Goal: Task Accomplishment & Management: Manage account settings

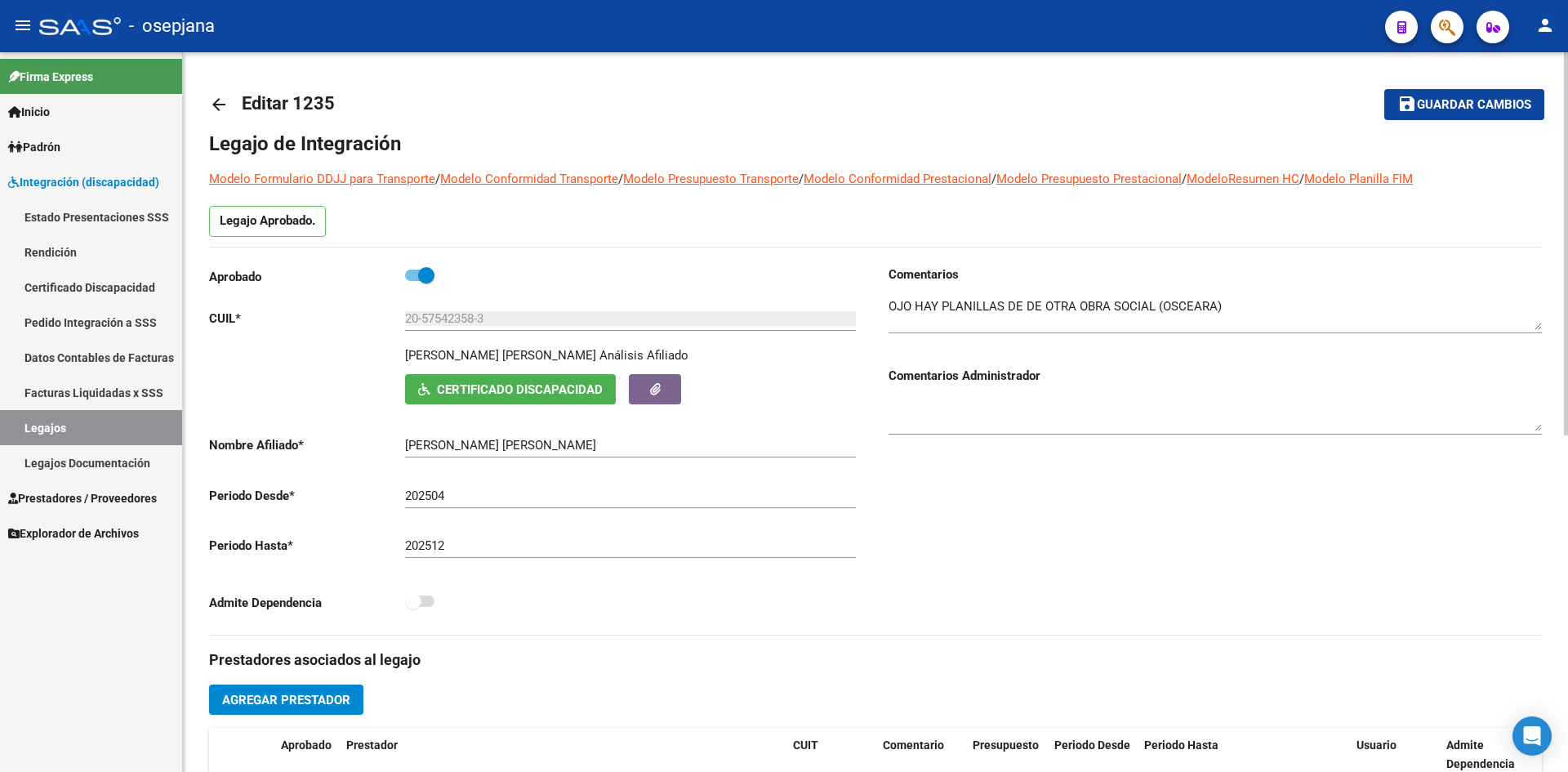
click at [1408, 107] on mat-icon "save" at bounding box center [1408, 104] width 20 height 20
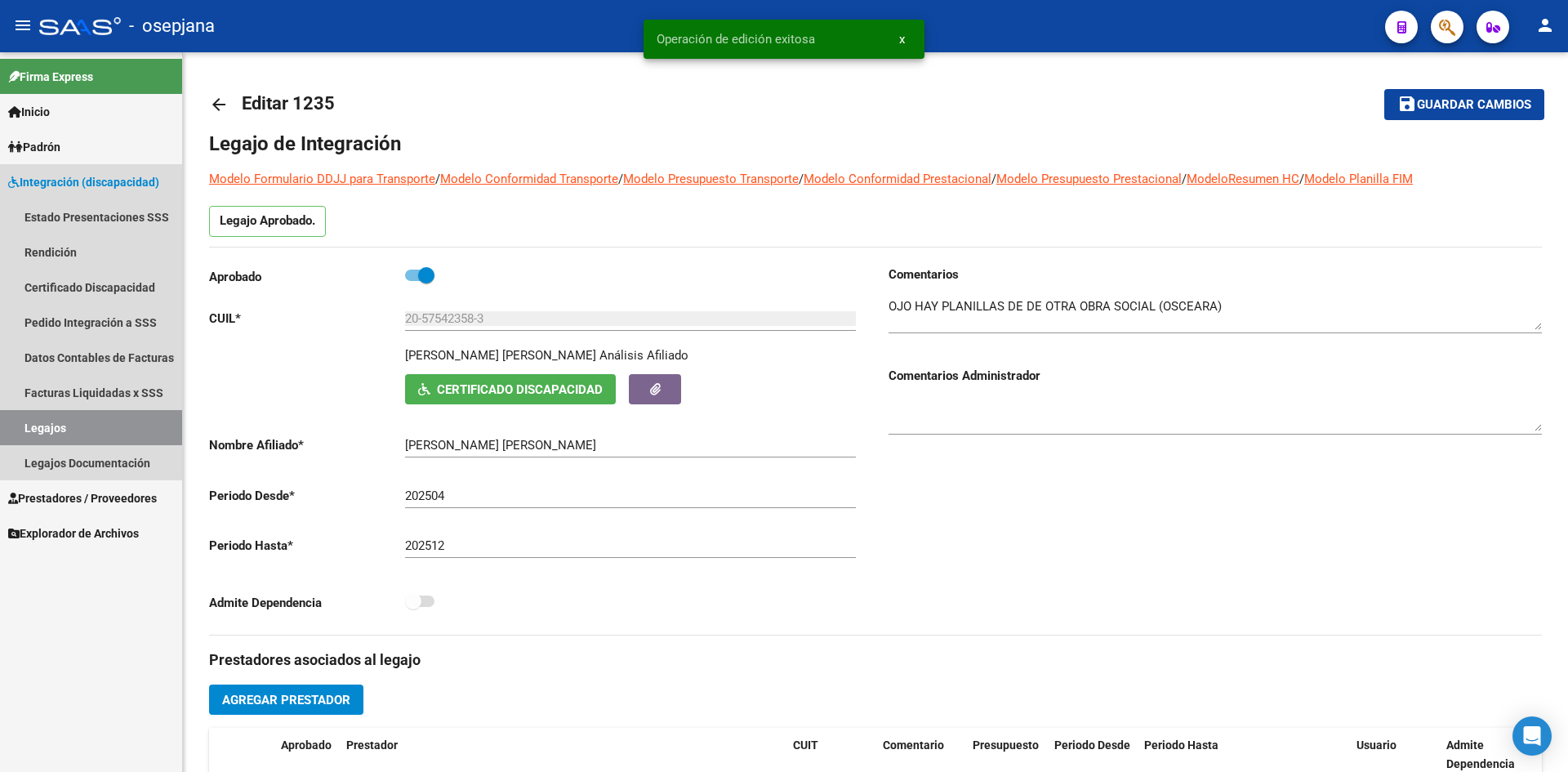
click at [70, 431] on link "Legajos" at bounding box center [91, 427] width 182 height 35
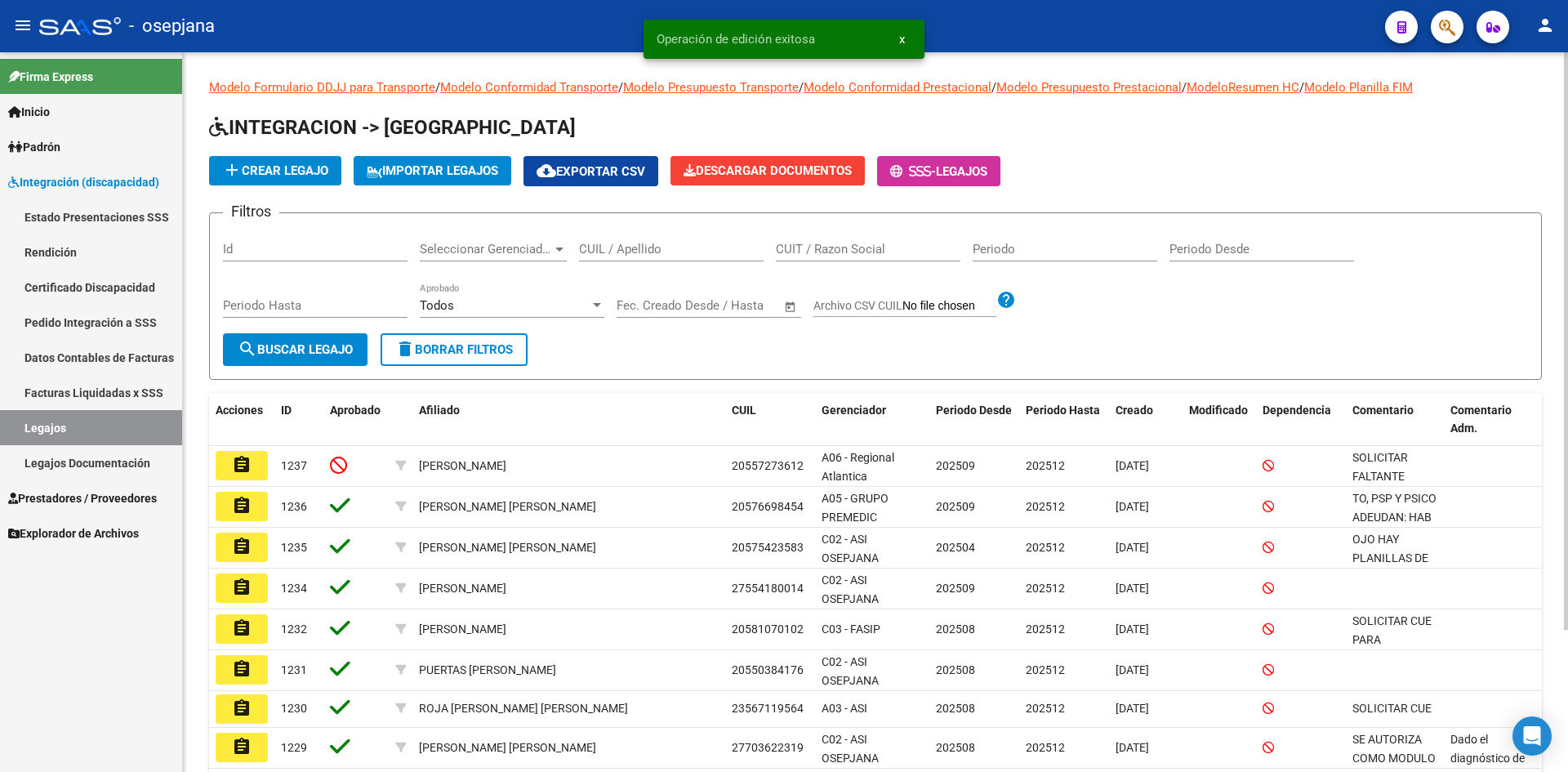
click at [629, 243] on input "CUIL / Apellido" at bounding box center [671, 249] width 184 height 15
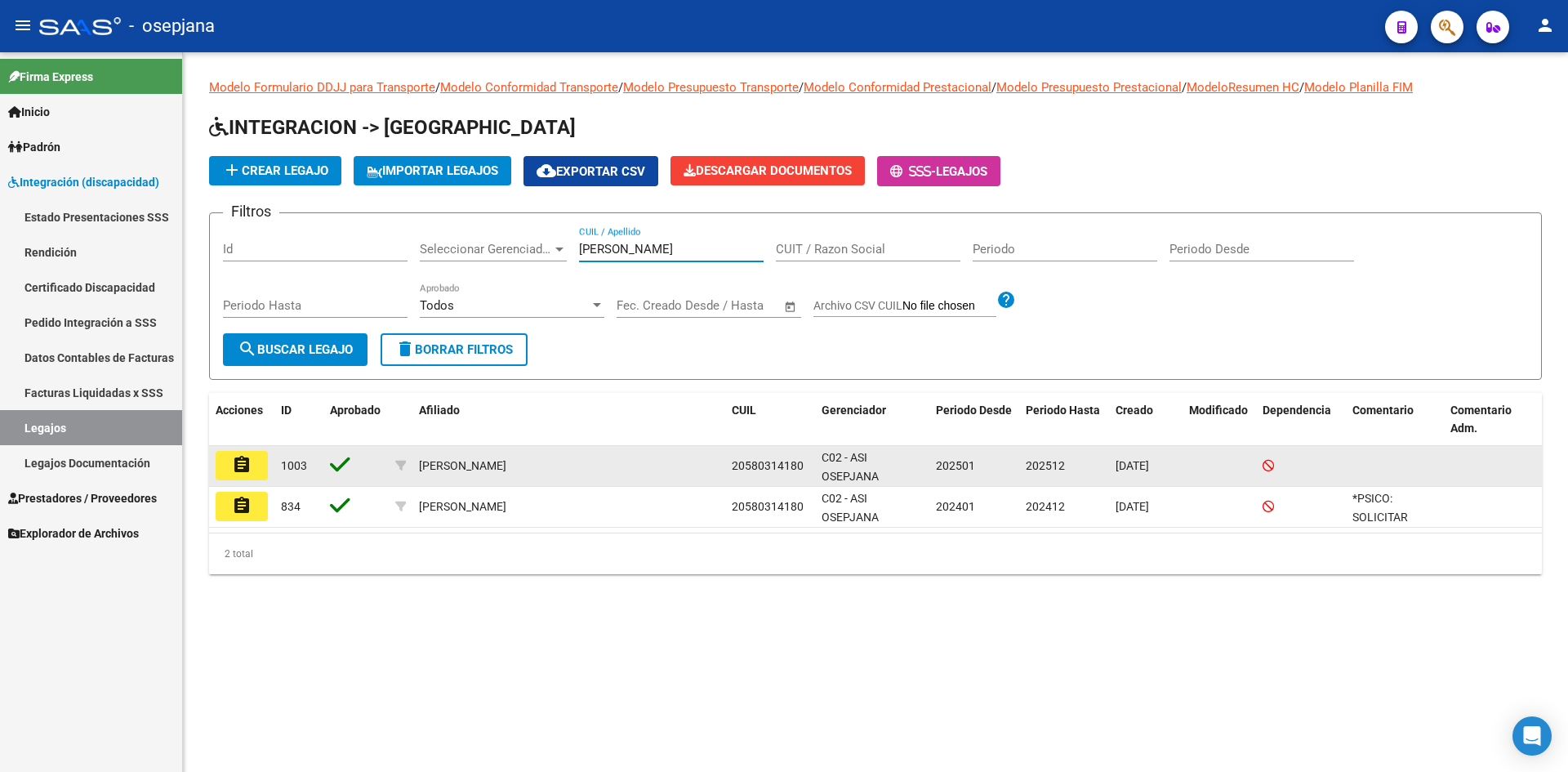
type input "[PERSON_NAME]"
click at [233, 455] on mat-icon "assignment" at bounding box center [242, 465] width 20 height 20
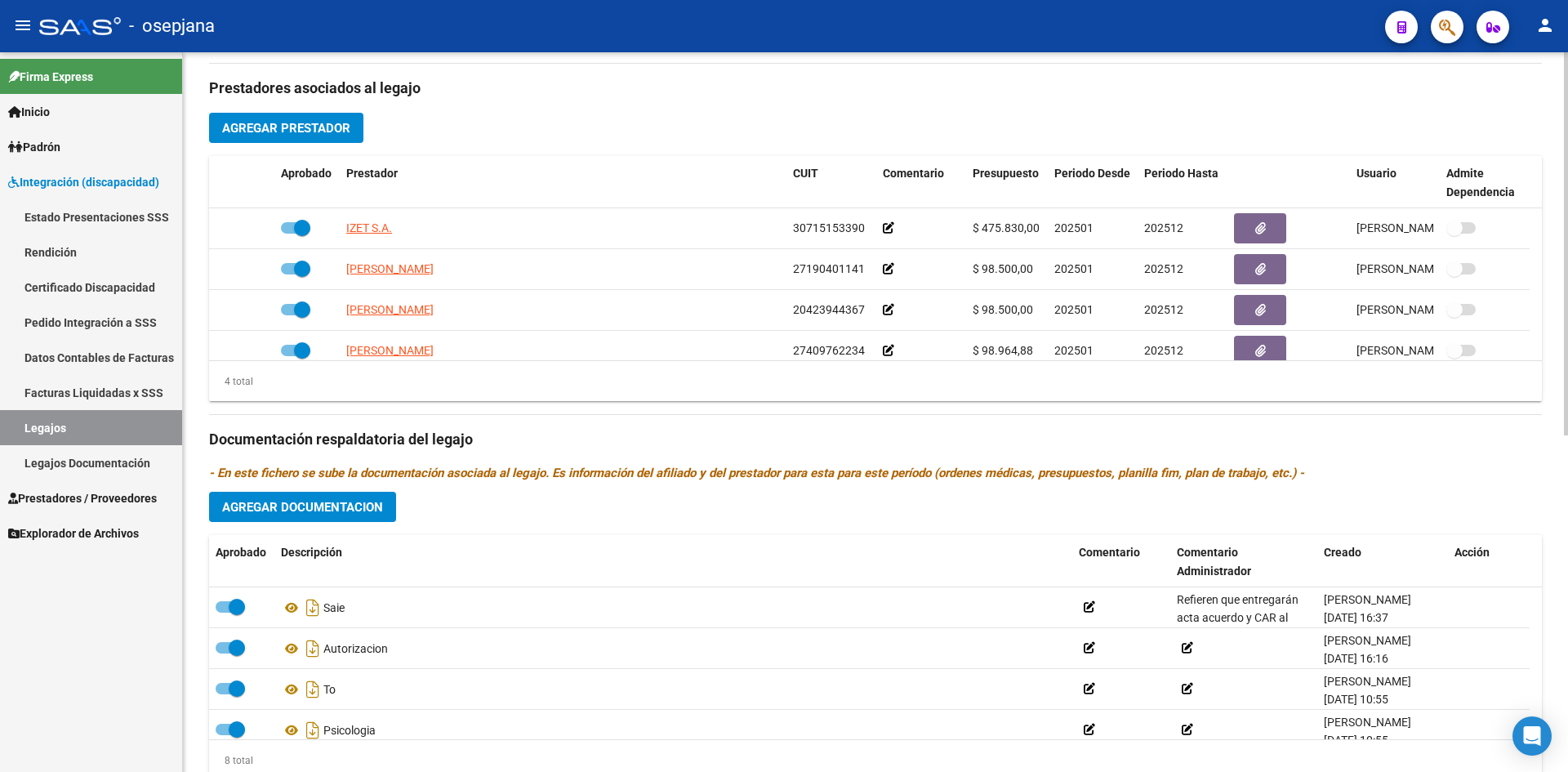
scroll to position [632, 0]
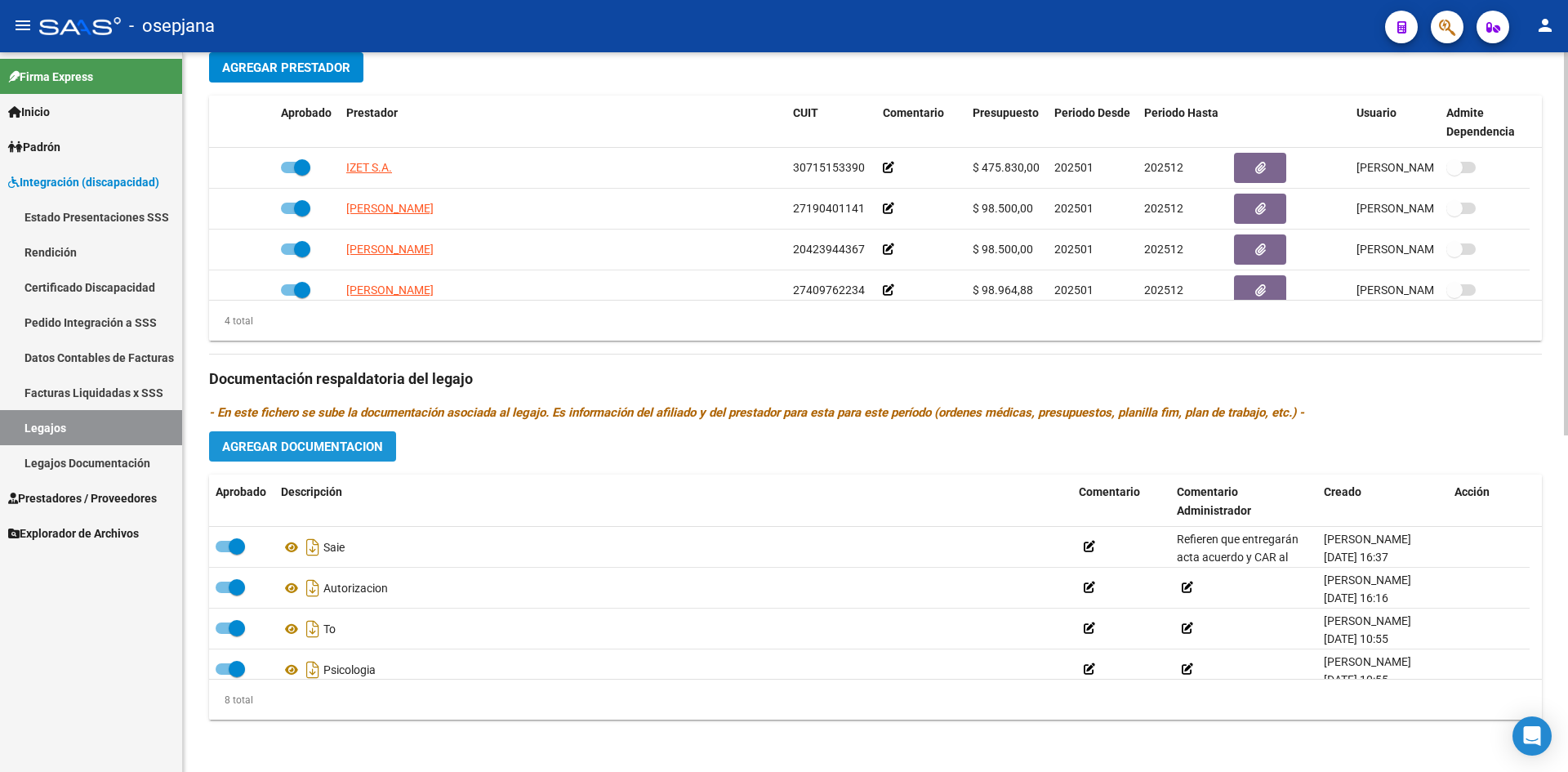
click at [316, 443] on span "Agregar Documentacion" at bounding box center [303, 447] width 161 height 15
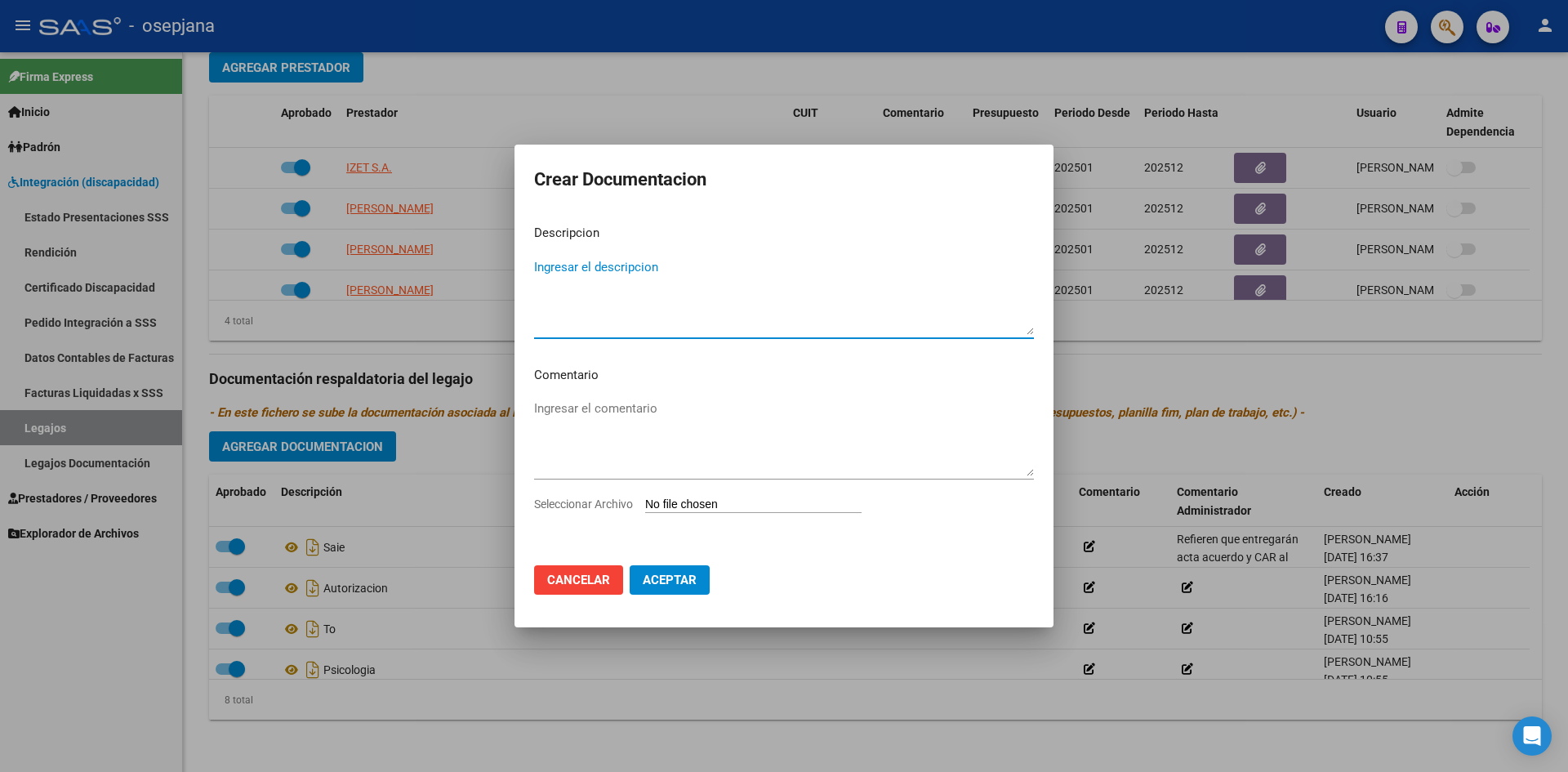
click at [694, 501] on input "Seleccionar Archivo" at bounding box center [754, 505] width 217 height 16
type input "C:\fakepath\[PERSON_NAME]- LEGAJO [DATE].pdf"
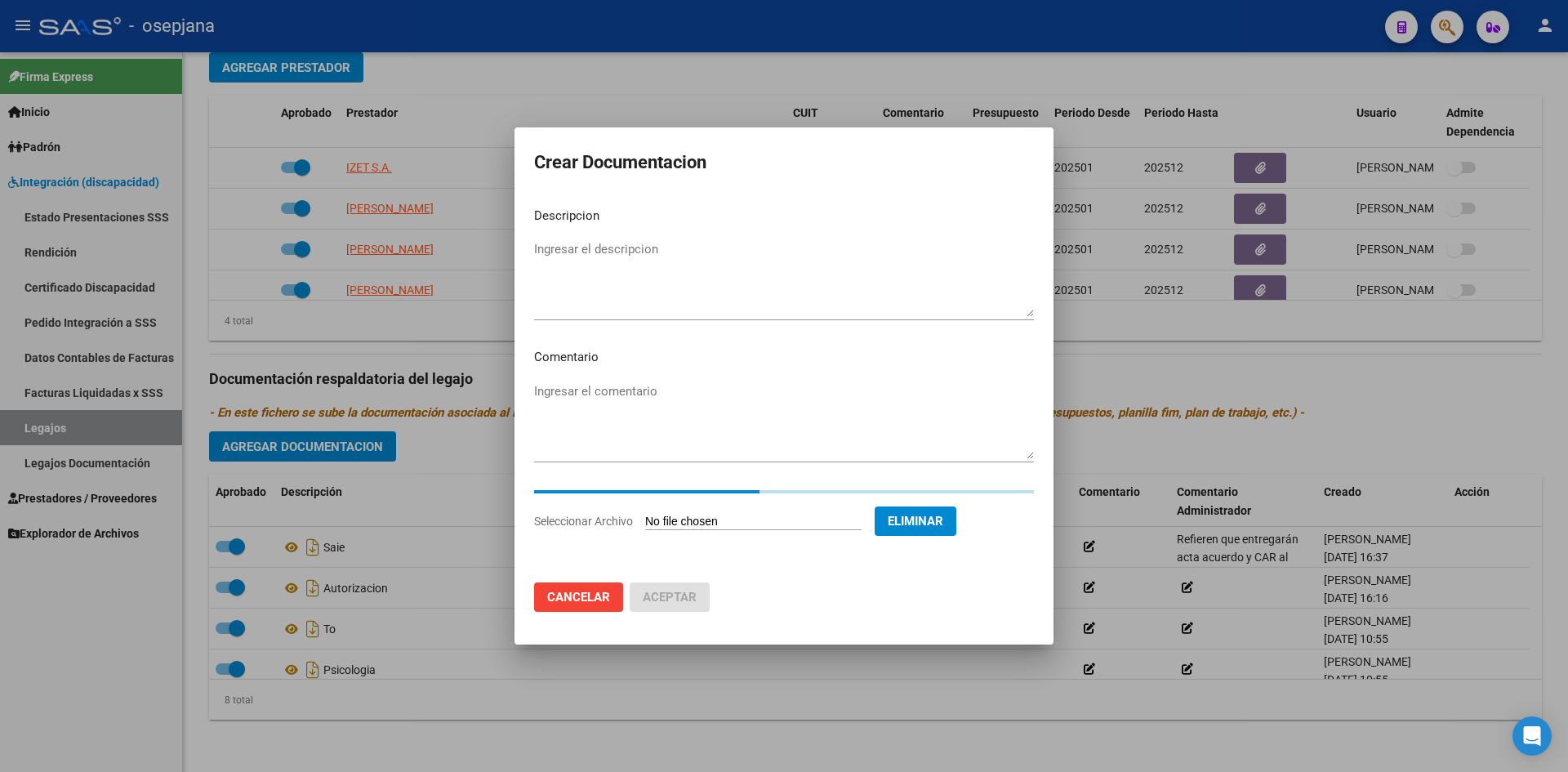
click at [594, 252] on textarea "Ingresar el descripcion" at bounding box center [784, 278] width 500 height 77
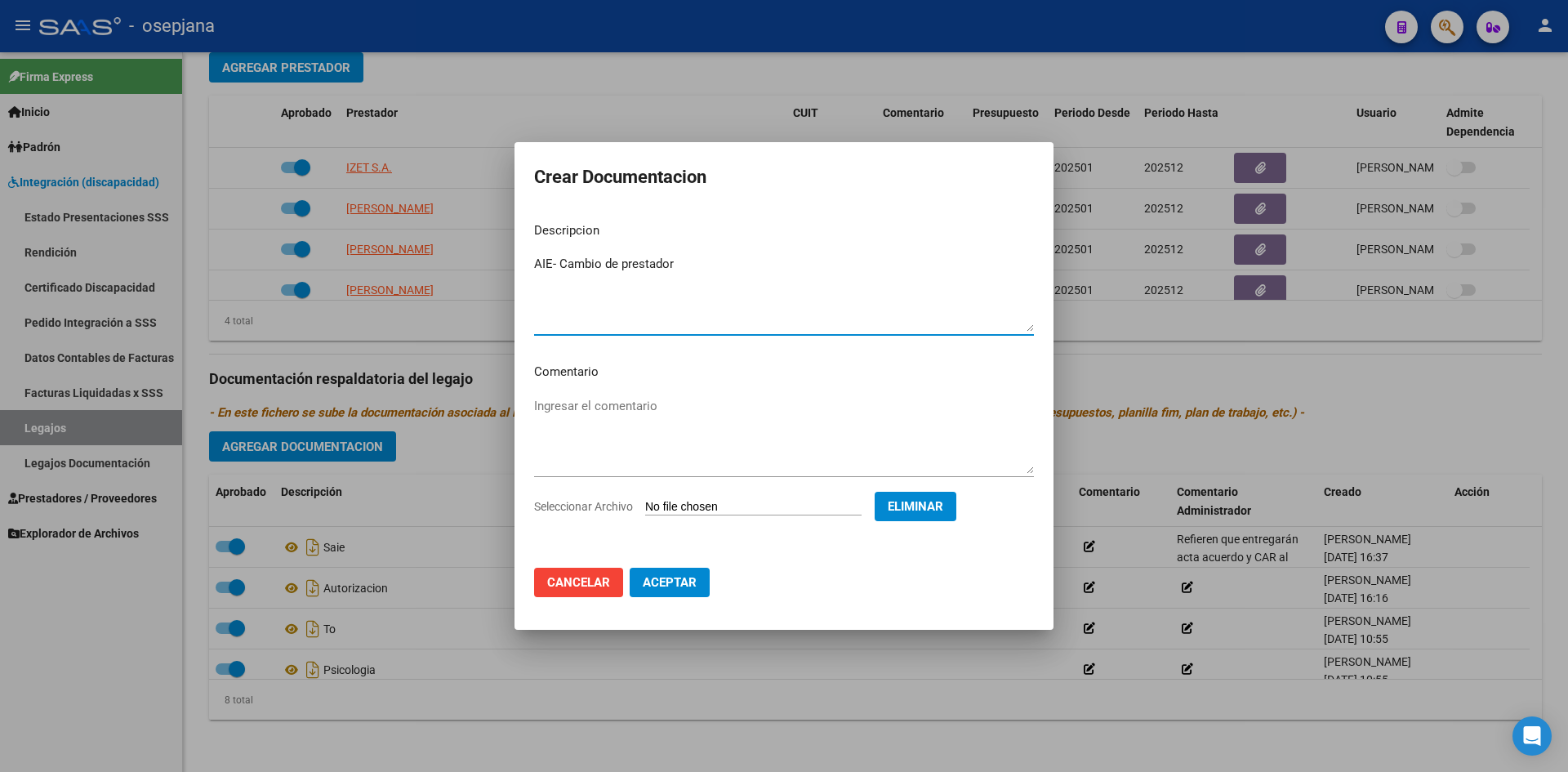
type textarea "AIE- Cambio de prestador"
click at [689, 585] on span "Aceptar" at bounding box center [670, 583] width 54 height 15
checkbox input "false"
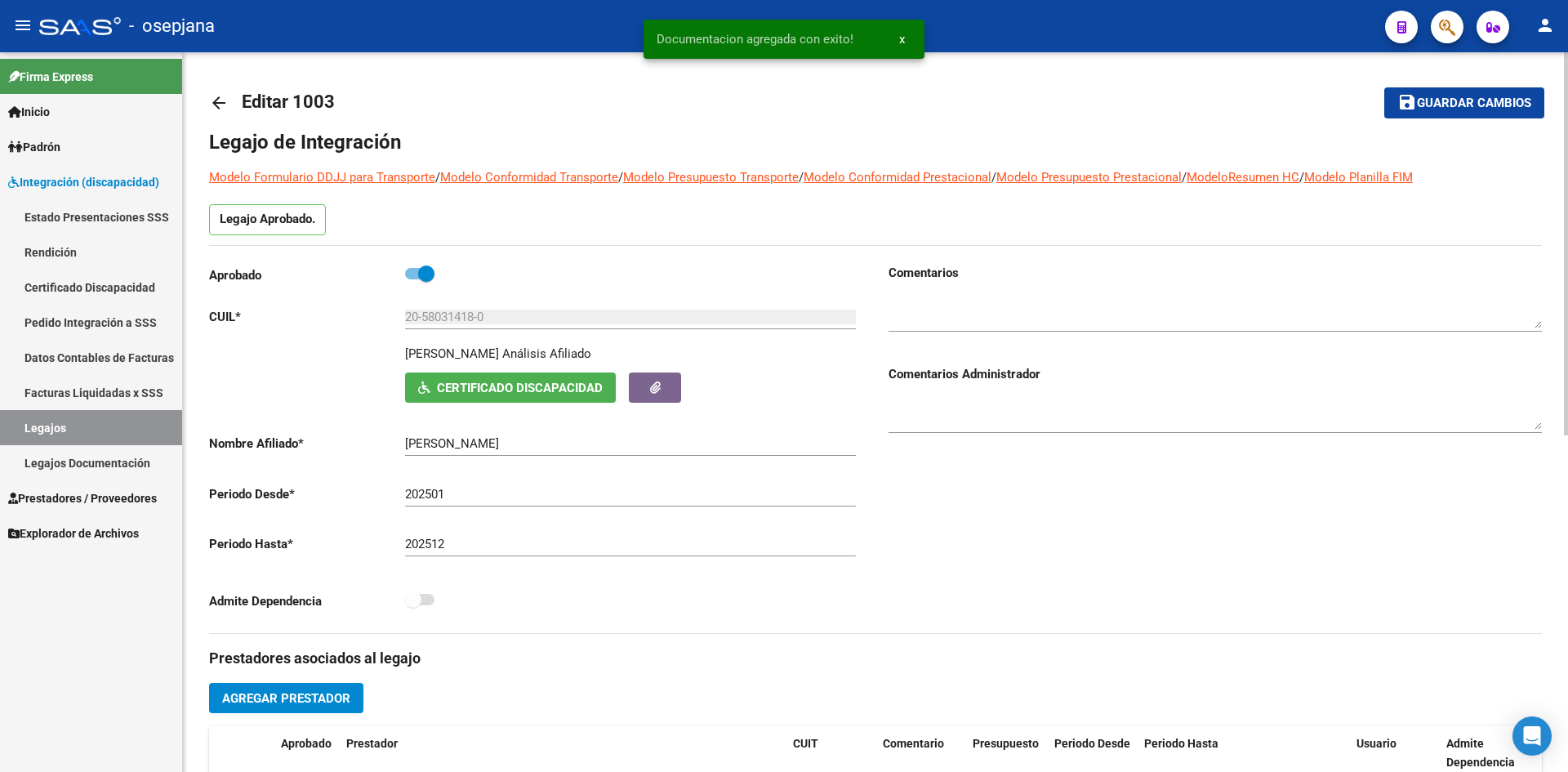
scroll to position [0, 0]
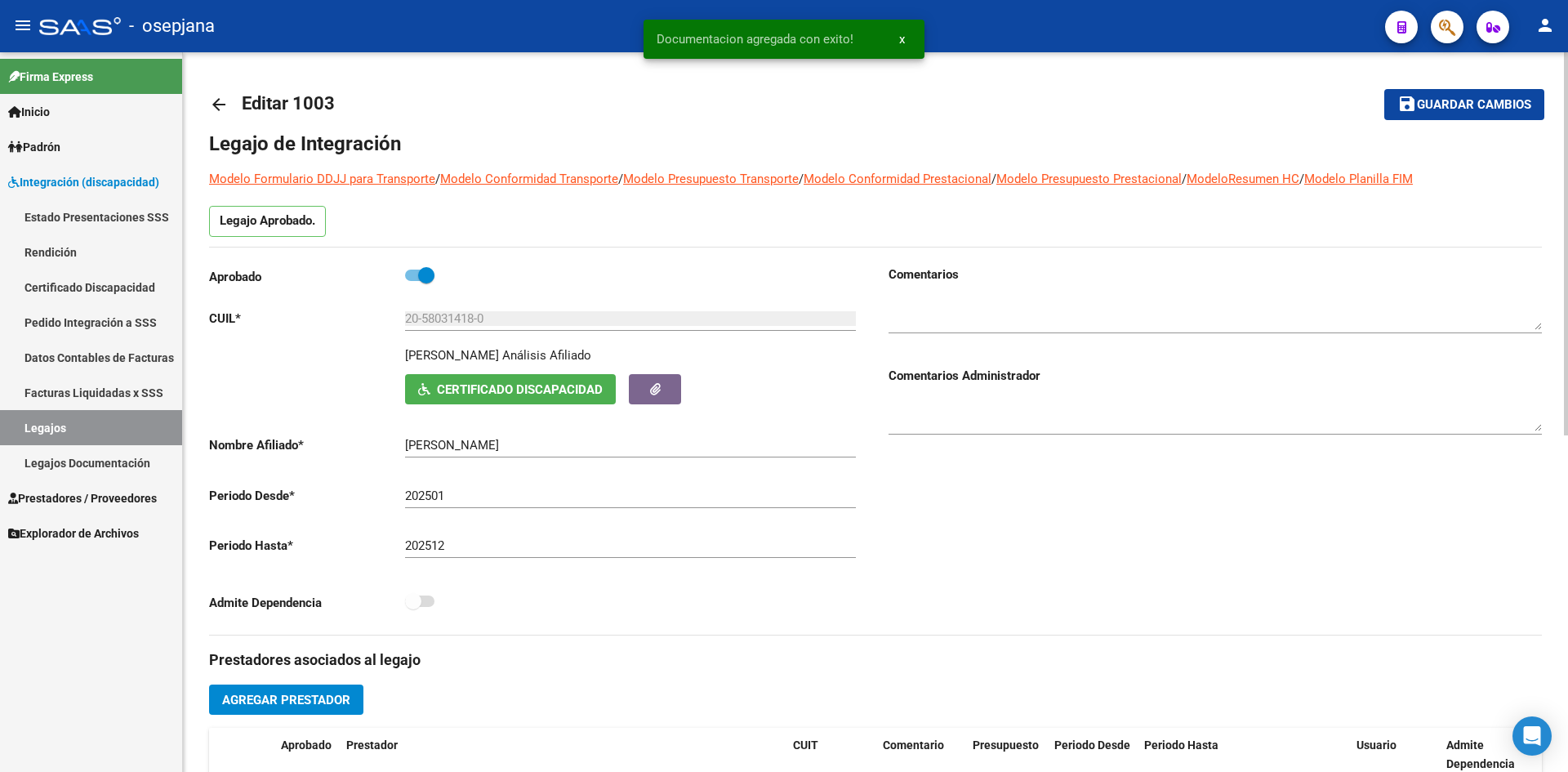
click at [1468, 107] on span "Guardar cambios" at bounding box center [1474, 106] width 114 height 15
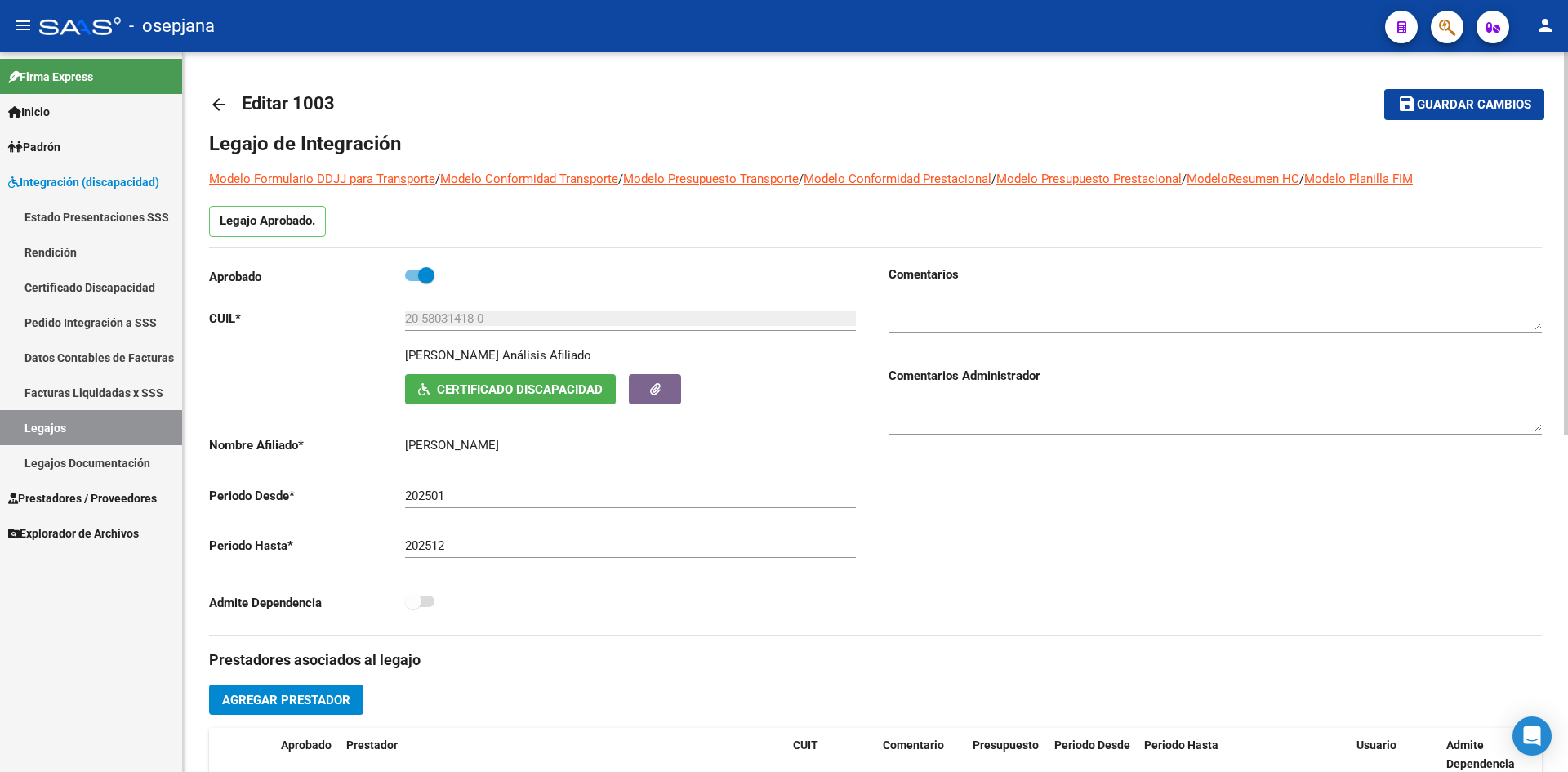
click at [1410, 107] on mat-icon "save" at bounding box center [1408, 104] width 20 height 20
